Goal: Navigation & Orientation: Find specific page/section

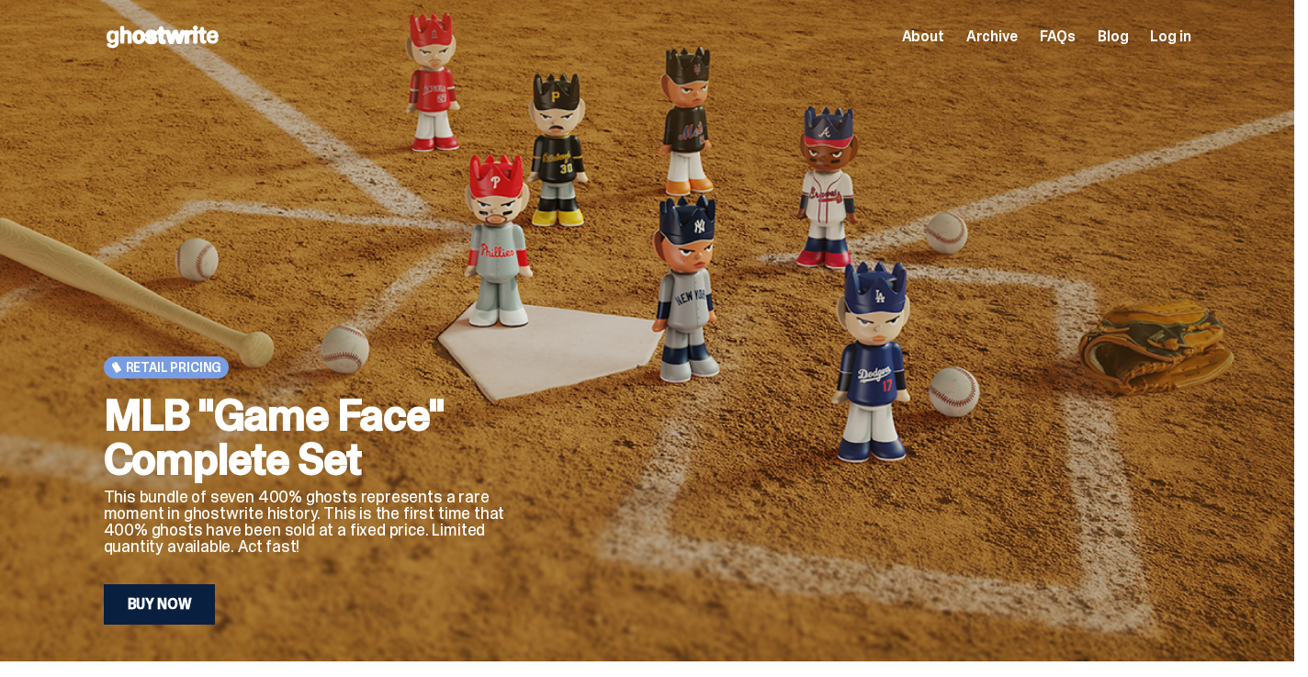
click at [944, 41] on span "About" at bounding box center [923, 36] width 42 height 15
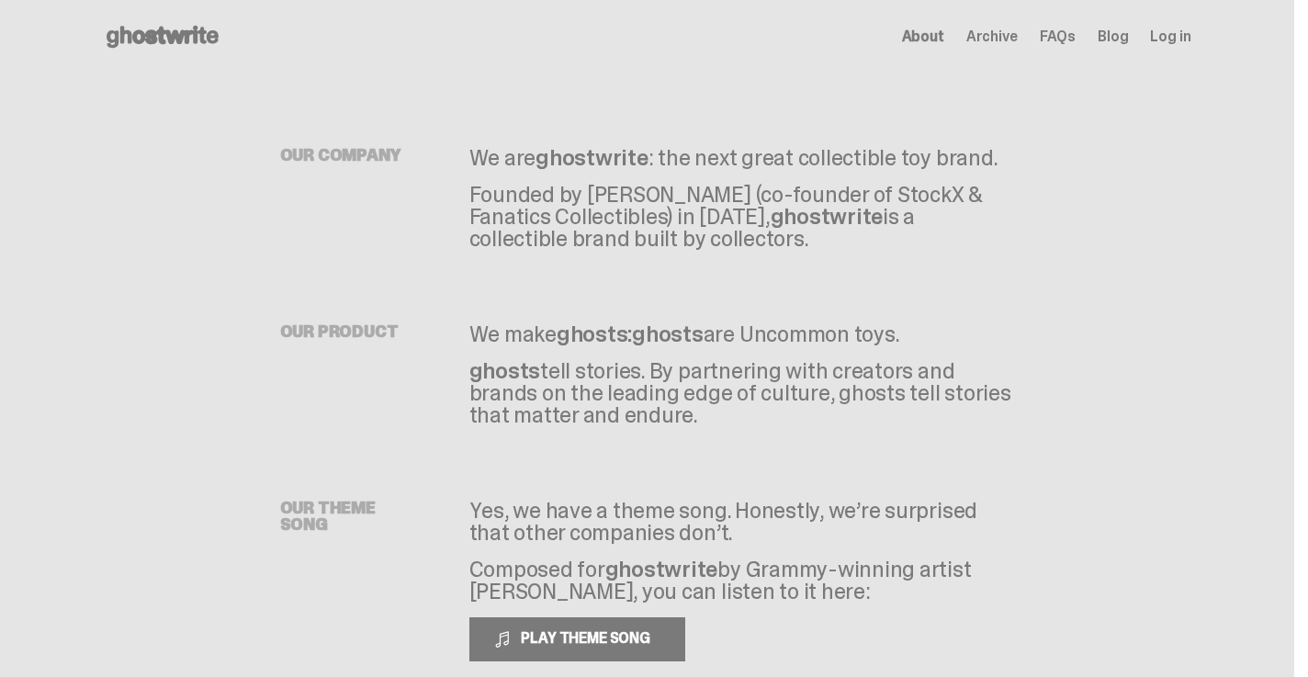
scroll to position [195, 0]
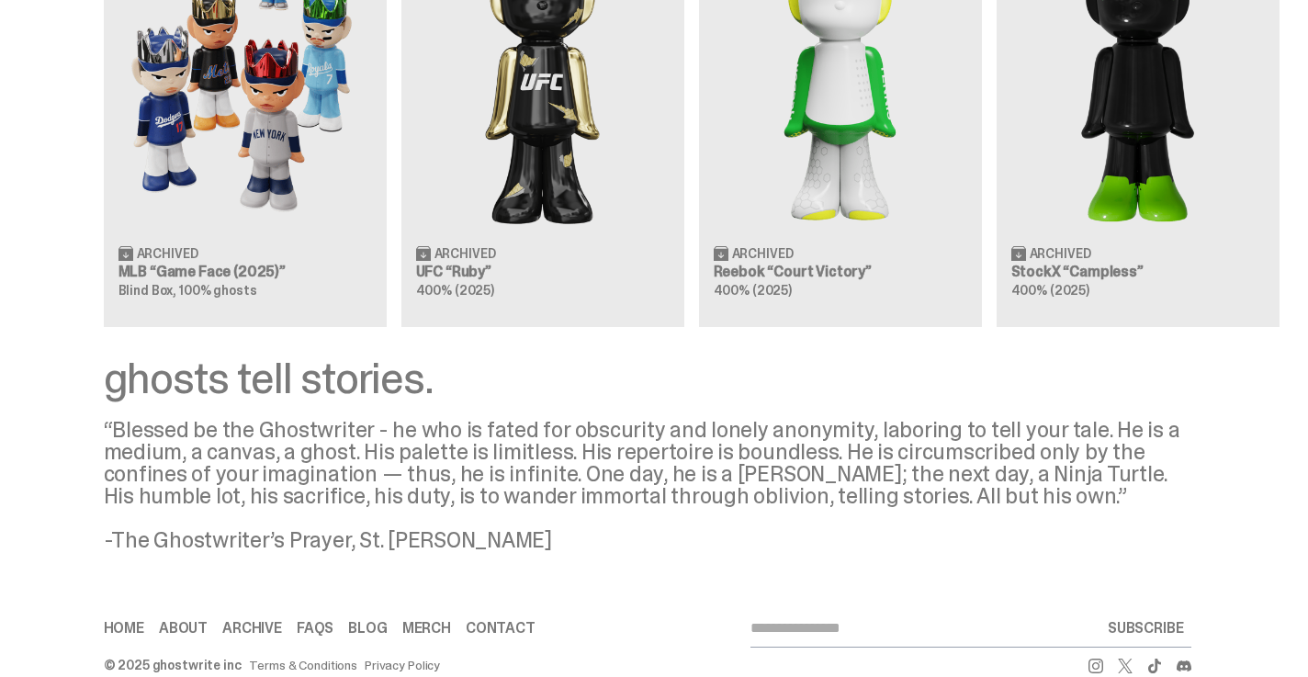
scroll to position [1803, 0]
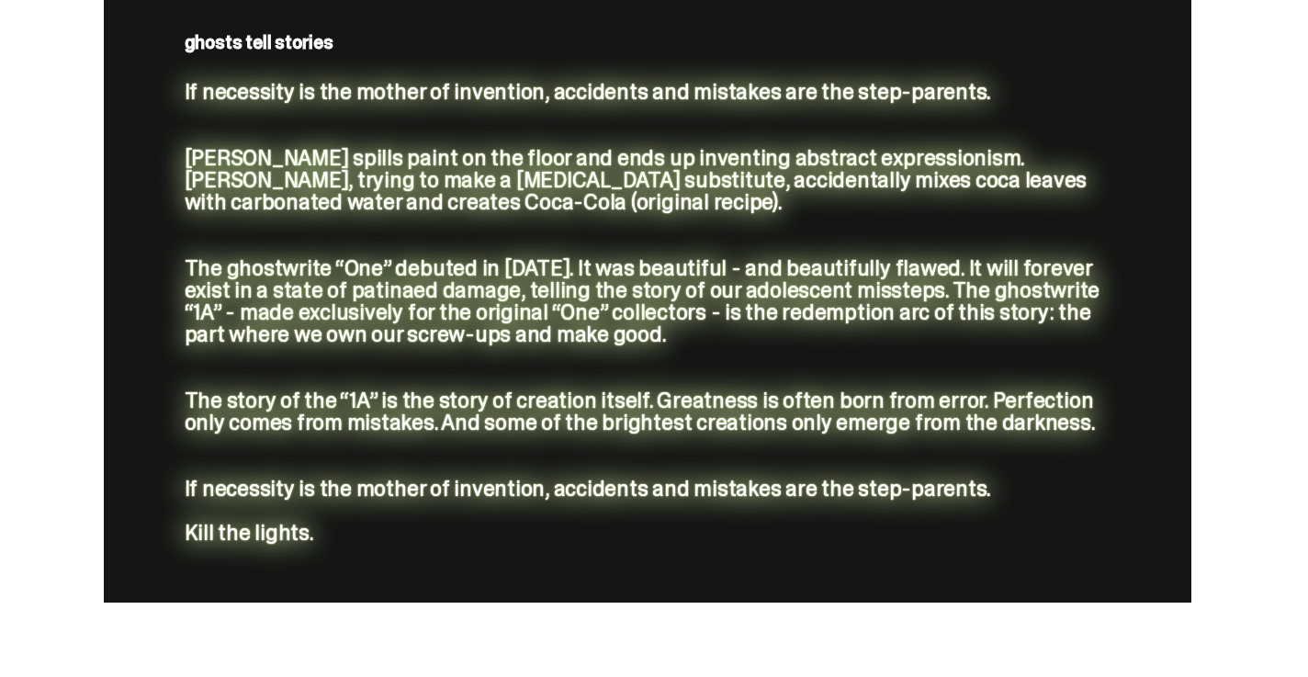
scroll to position [1689, 0]
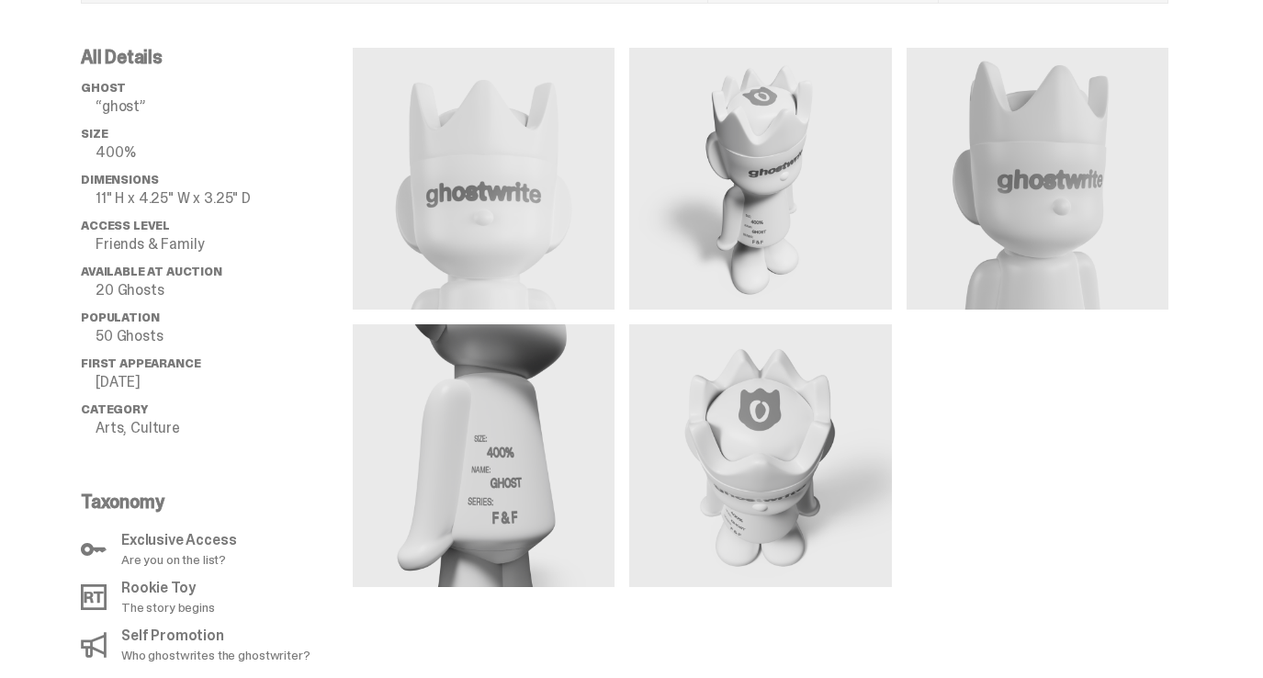
scroll to position [1382, 0]
